Goal: Transaction & Acquisition: Purchase product/service

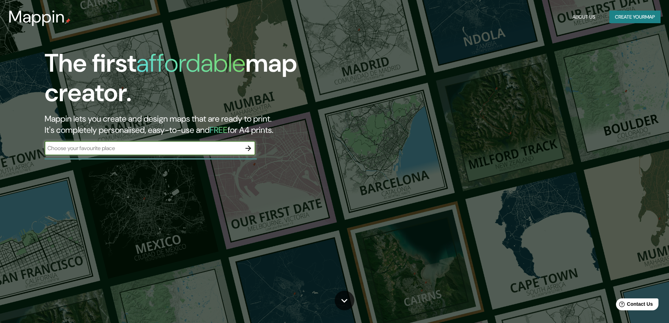
click at [248, 147] on icon "button" at bounding box center [248, 148] width 8 height 8
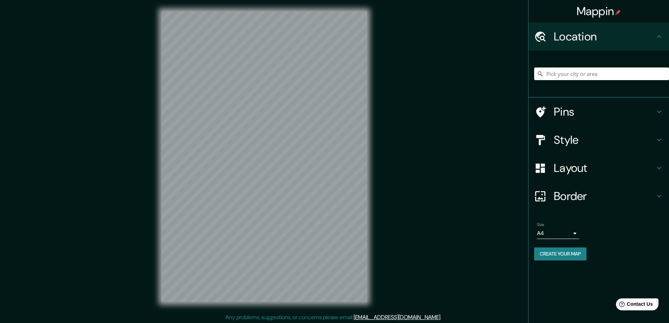
click at [561, 139] on h4 "Style" at bounding box center [603, 140] width 101 height 14
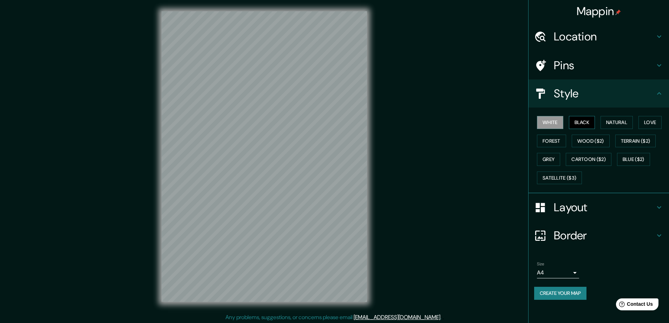
click at [582, 119] on button "Black" at bounding box center [582, 122] width 26 height 13
click at [569, 206] on h4 "Layout" at bounding box center [603, 207] width 101 height 14
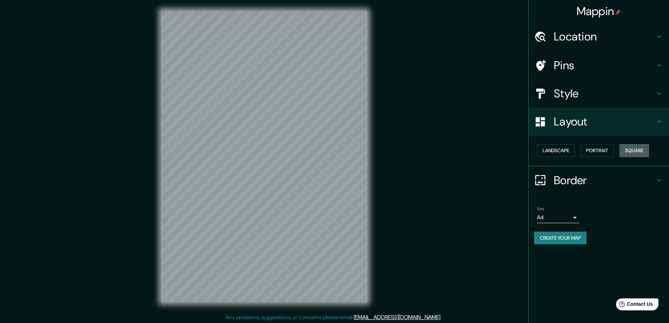
click at [637, 146] on button "Square" at bounding box center [633, 150] width 29 height 13
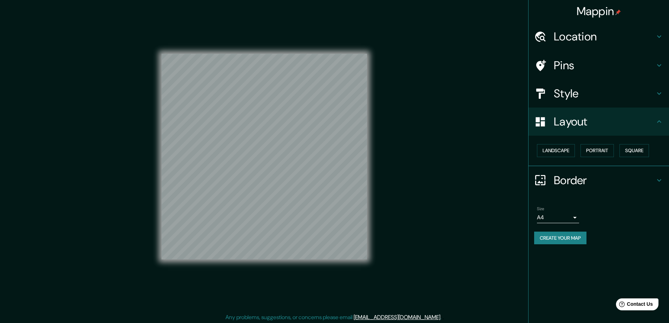
click at [574, 217] on body "Mappin Location Pins Style Layout Landscape Portrait Square Border Choose a bor…" at bounding box center [334, 161] width 669 height 323
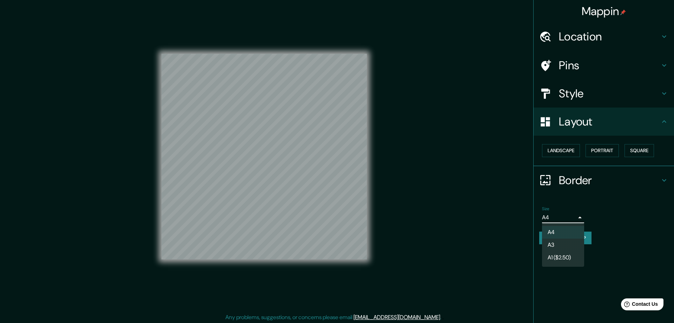
click at [552, 242] on li "A3" at bounding box center [563, 244] width 42 height 13
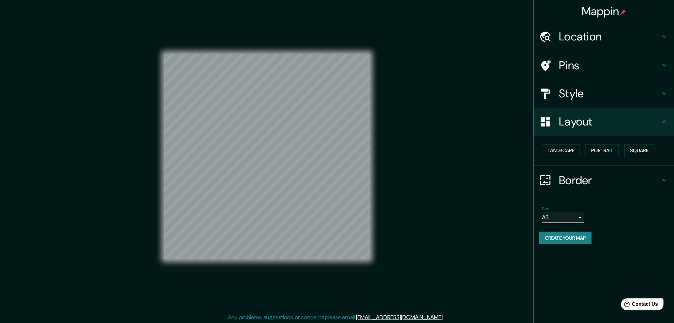
type input "a4"
